Goal: Browse casually

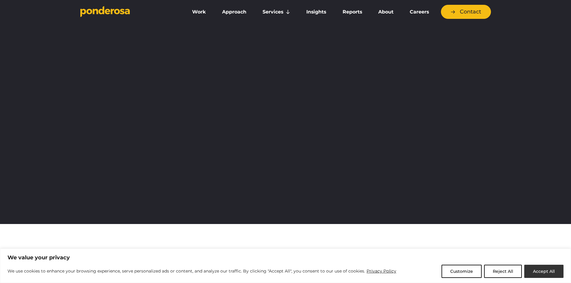
scroll to position [120, 0]
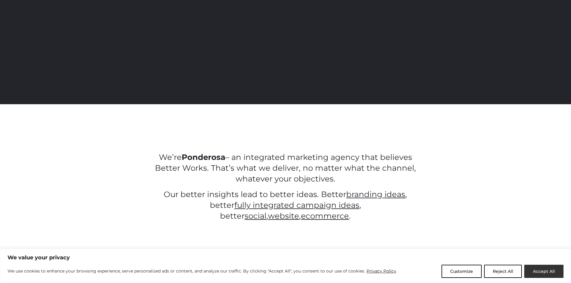
click at [551, 271] on button "Accept All" at bounding box center [543, 271] width 39 height 13
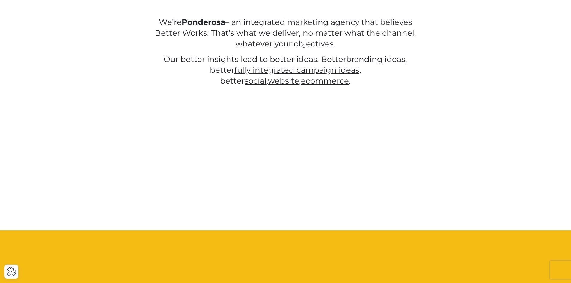
scroll to position [0, 0]
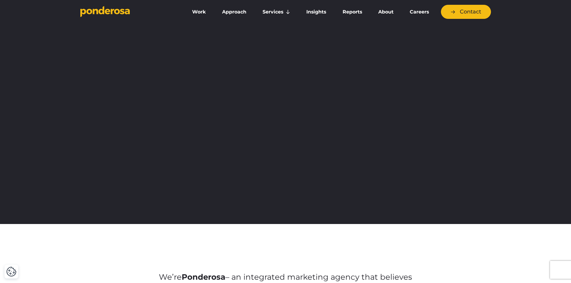
click at [108, 13] on icon "Go to homepage" at bounding box center [107, 11] width 5 height 5
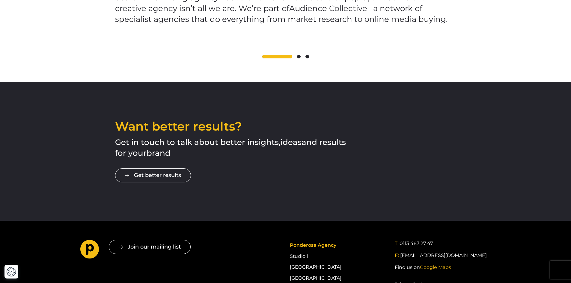
scroll to position [1066, 0]
